Goal: Obtain resource: Obtain resource

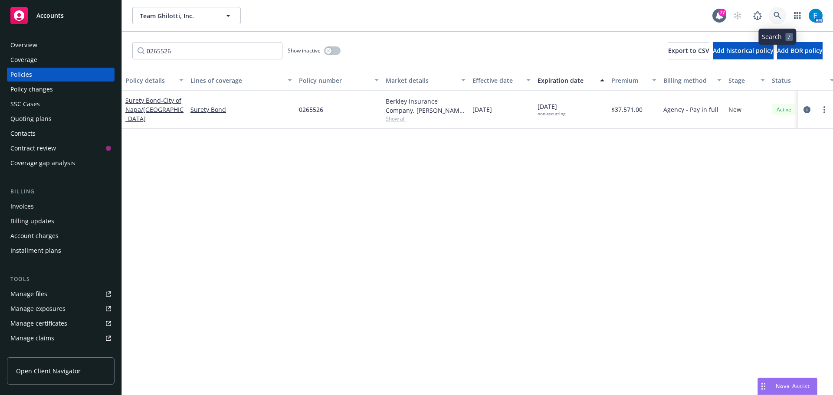
click at [776, 17] on icon at bounding box center [778, 16] width 8 height 8
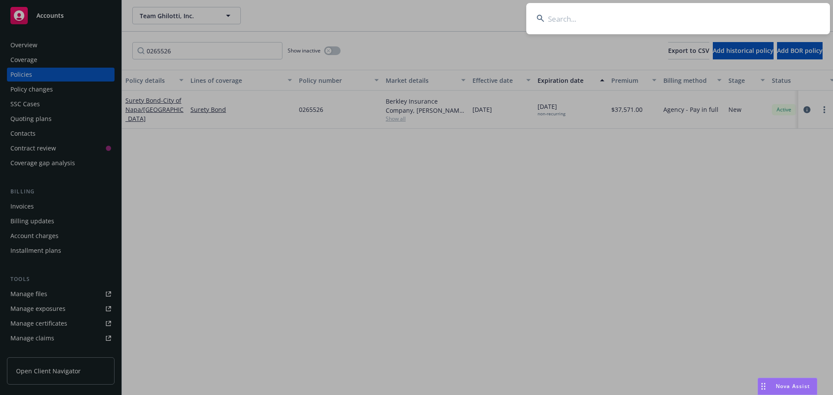
click at [597, 22] on input at bounding box center [679, 18] width 304 height 31
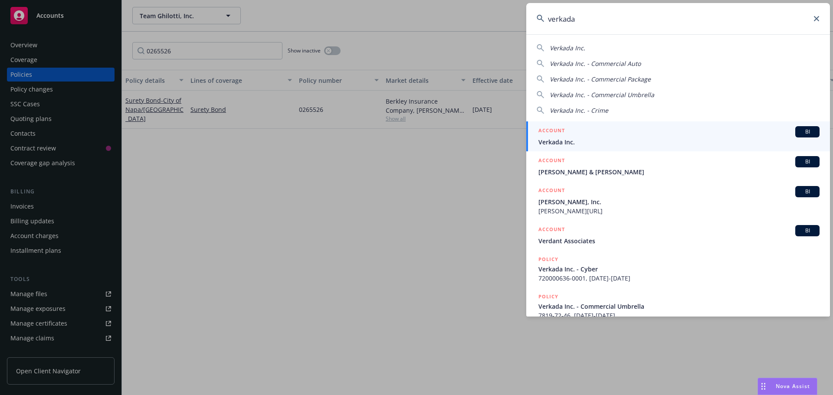
type input "verkada"
click at [550, 140] on span "Verkada Inc." at bounding box center [679, 142] width 281 height 9
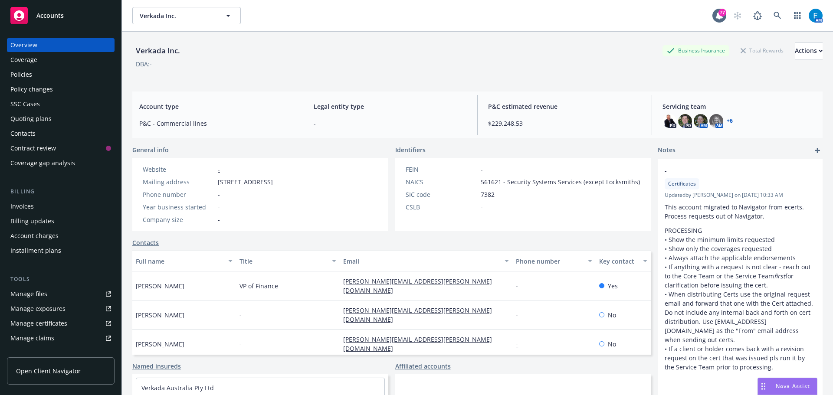
click at [21, 76] on div "Policies" at bounding box center [21, 75] width 22 height 14
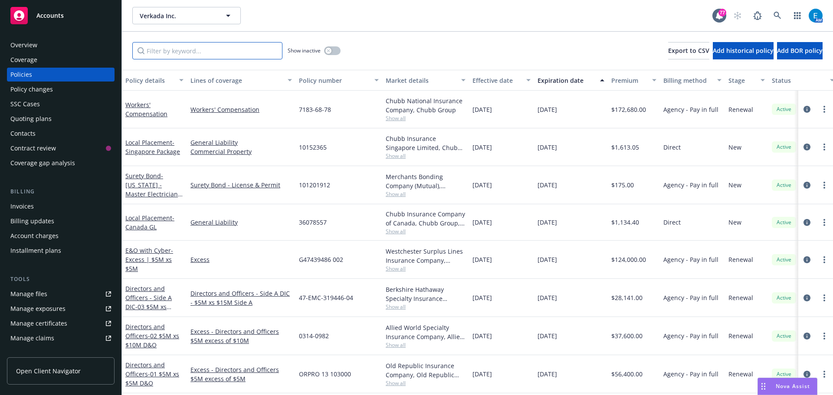
click at [233, 49] on input "Filter by keyword..." at bounding box center [207, 50] width 150 height 17
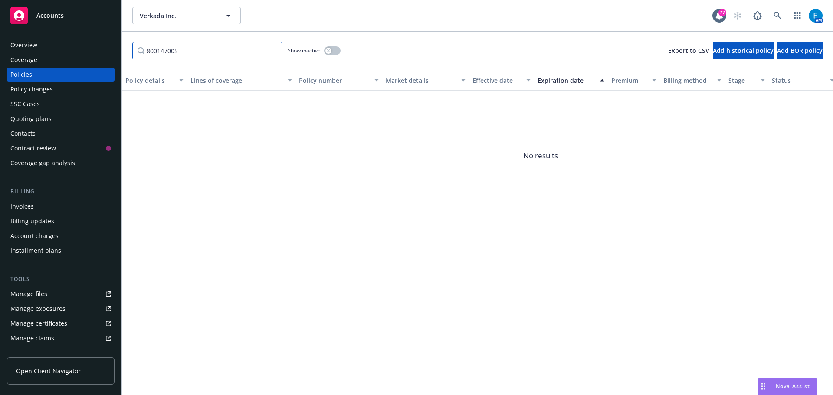
type input "800147005"
click at [335, 50] on button "button" at bounding box center [332, 50] width 16 height 9
click at [212, 50] on input "800147005" at bounding box center [207, 50] width 150 height 17
click at [275, 51] on input "800147005" at bounding box center [207, 50] width 150 height 17
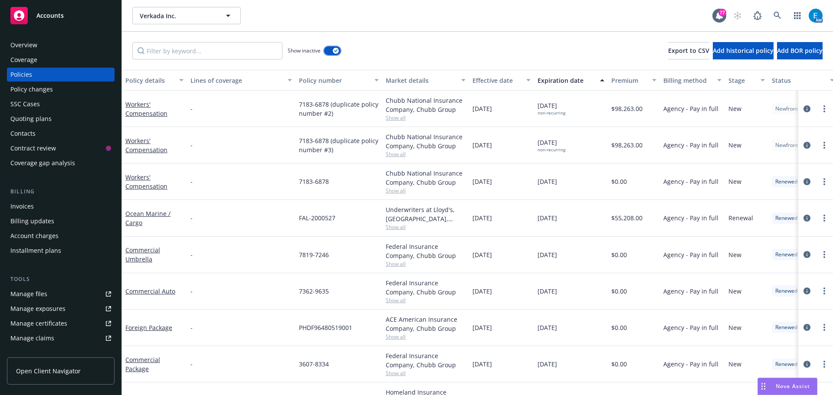
click at [329, 50] on button "button" at bounding box center [332, 50] width 16 height 9
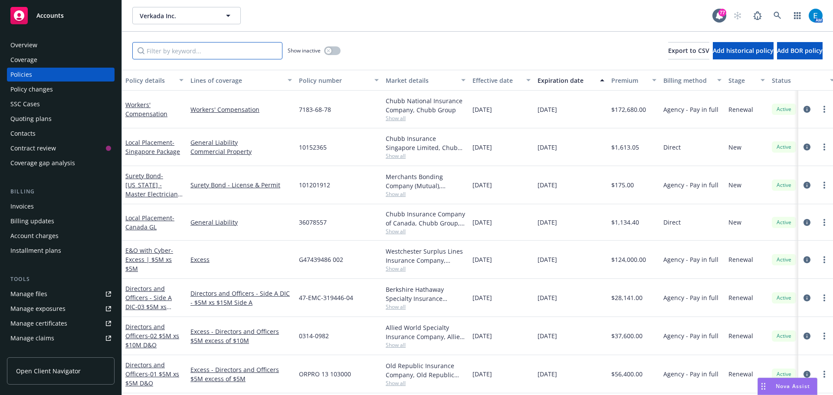
click at [200, 53] on input "Filter by keyword..." at bounding box center [207, 50] width 150 height 17
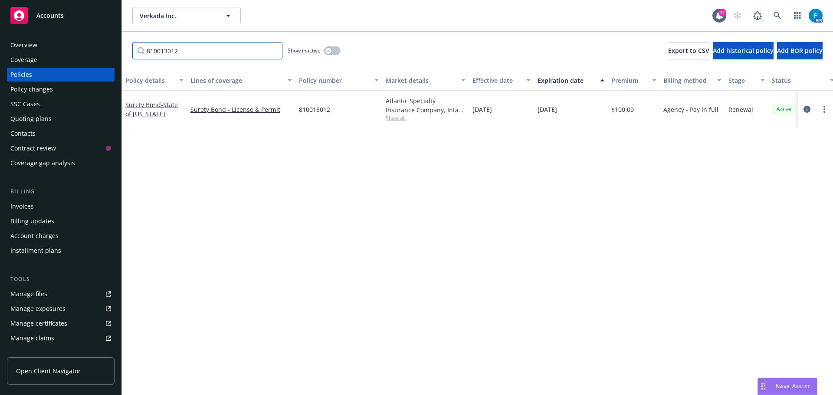
type input "810013012"
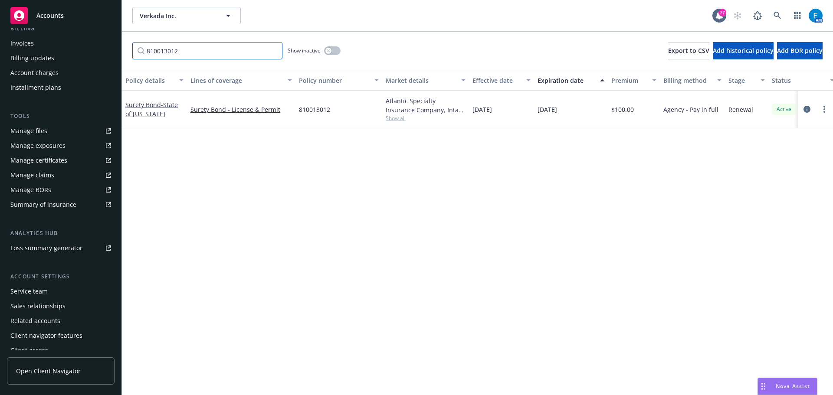
scroll to position [170, 0]
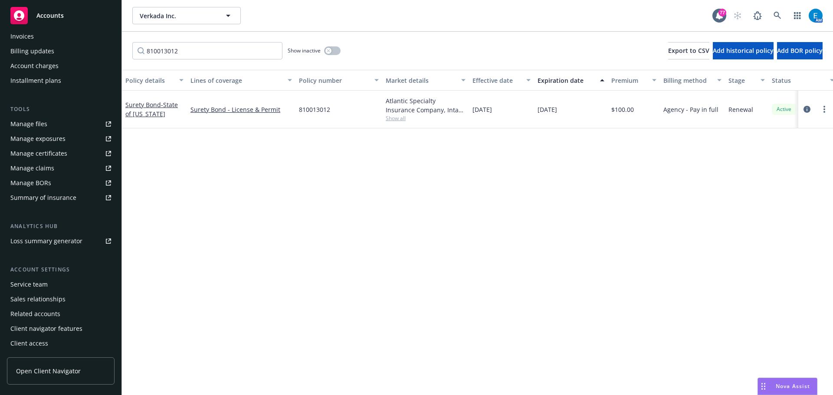
click at [40, 283] on div "Service team" at bounding box center [28, 285] width 37 height 14
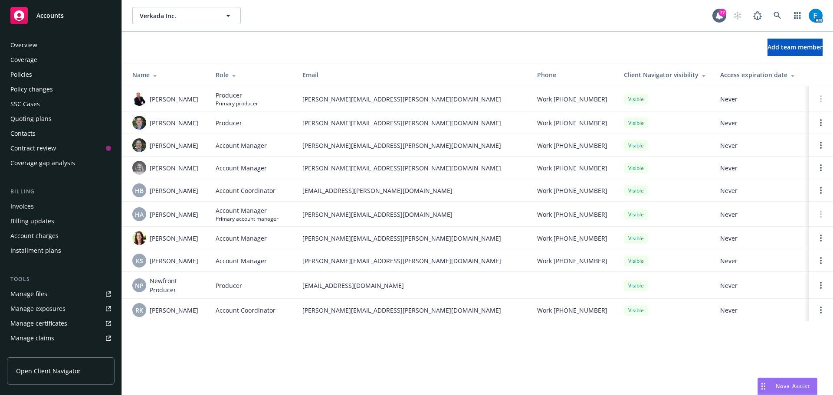
click at [29, 46] on div "Overview" at bounding box center [23, 45] width 27 height 14
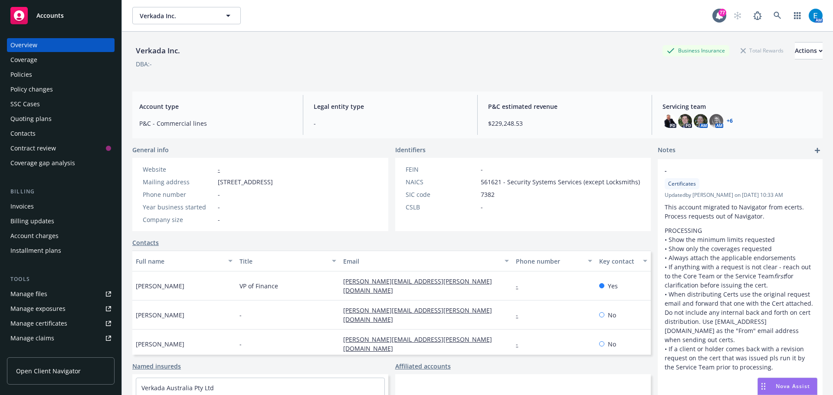
click at [20, 294] on div "Manage files" at bounding box center [28, 294] width 37 height 14
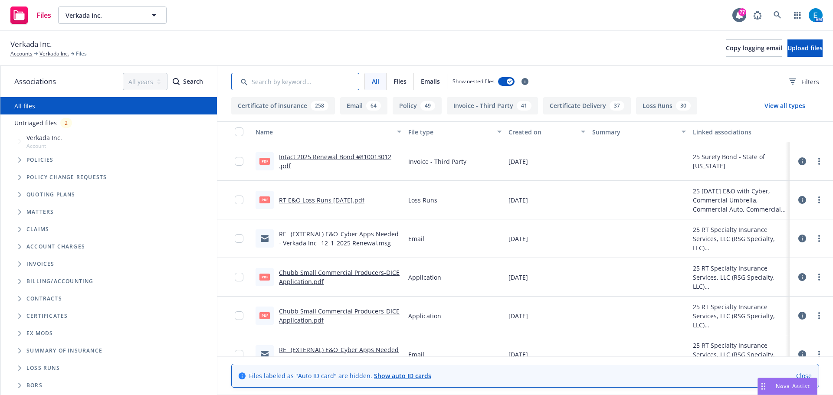
click at [300, 83] on input "Search by keyword..." at bounding box center [295, 81] width 128 height 17
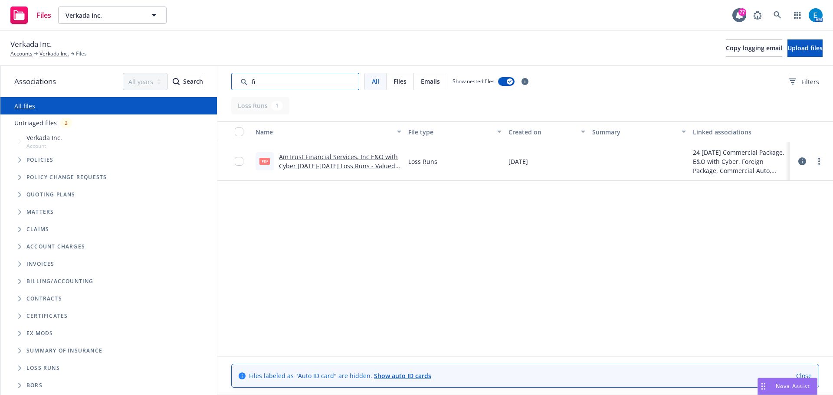
type input "f"
